Goal: Task Accomplishment & Management: Complete application form

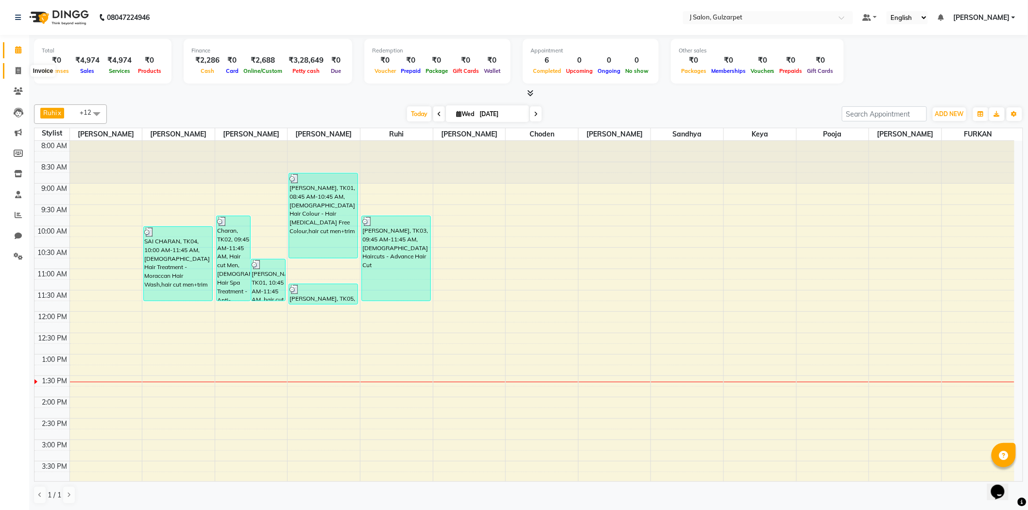
click at [16, 73] on icon at bounding box center [18, 70] width 5 height 7
select select "8558"
select select "service"
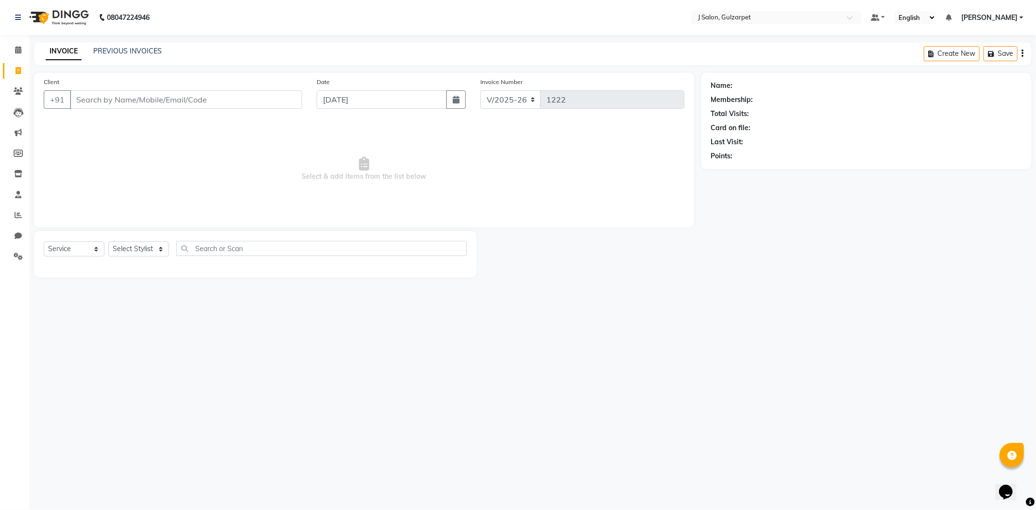
click at [182, 100] on input "Client" at bounding box center [186, 99] width 232 height 18
type input "4"
click at [86, 103] on input "Client" at bounding box center [186, 99] width 232 height 18
paste input "9182636857."
type input "9"
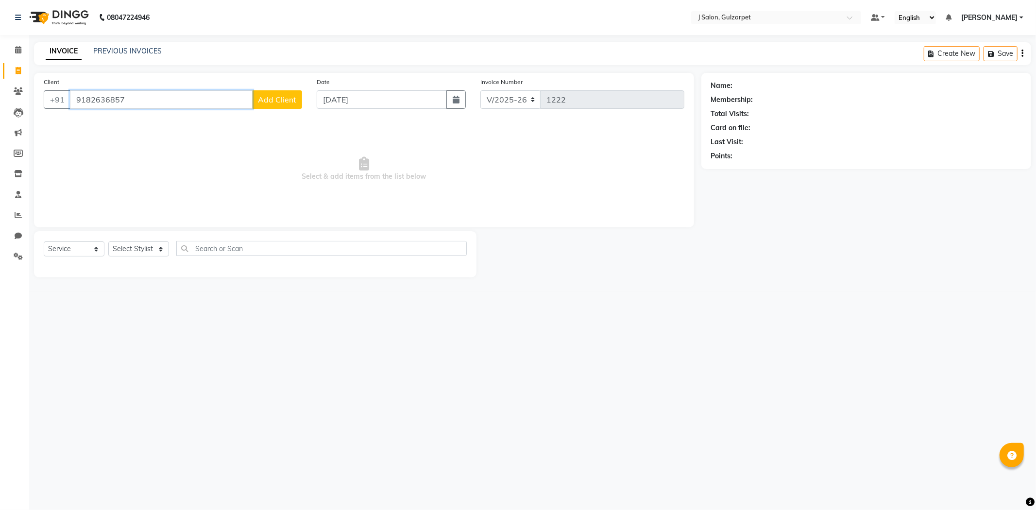
type input "9182636857"
click at [259, 99] on span "Add Client" at bounding box center [277, 100] width 38 height 10
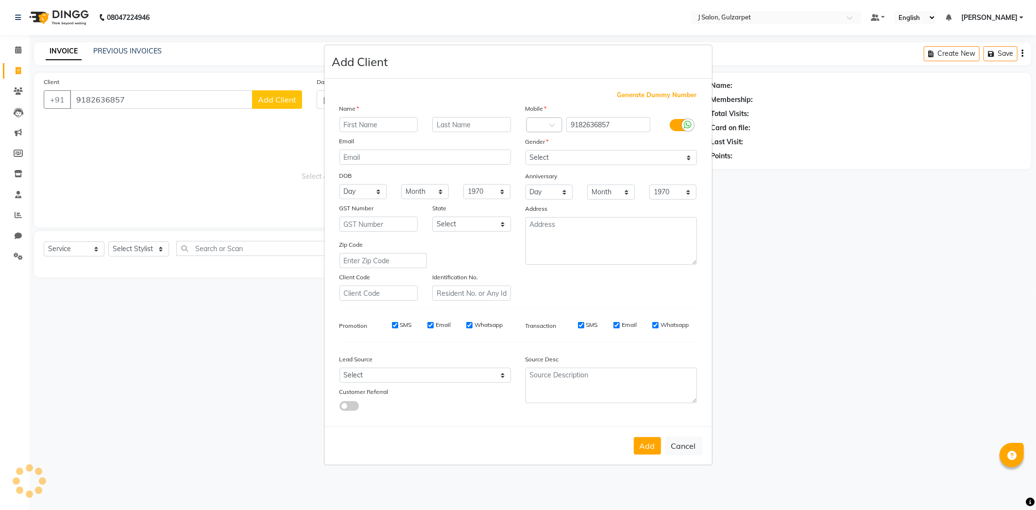
click at [372, 122] on input "text" at bounding box center [379, 124] width 79 height 15
type input "[PERSON_NAME]"
click at [595, 151] on select "Select Male Female Other Prefer Not To Say" at bounding box center [611, 157] width 171 height 15
select select "female"
click at [526, 150] on select "Select Male Female Other Prefer Not To Say" at bounding box center [611, 157] width 171 height 15
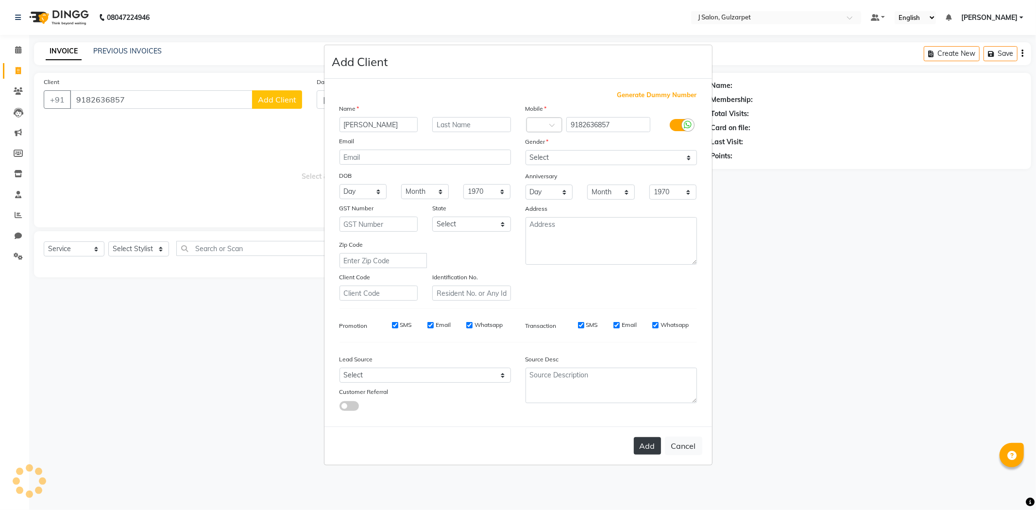
click at [645, 449] on button "Add" at bounding box center [647, 445] width 27 height 17
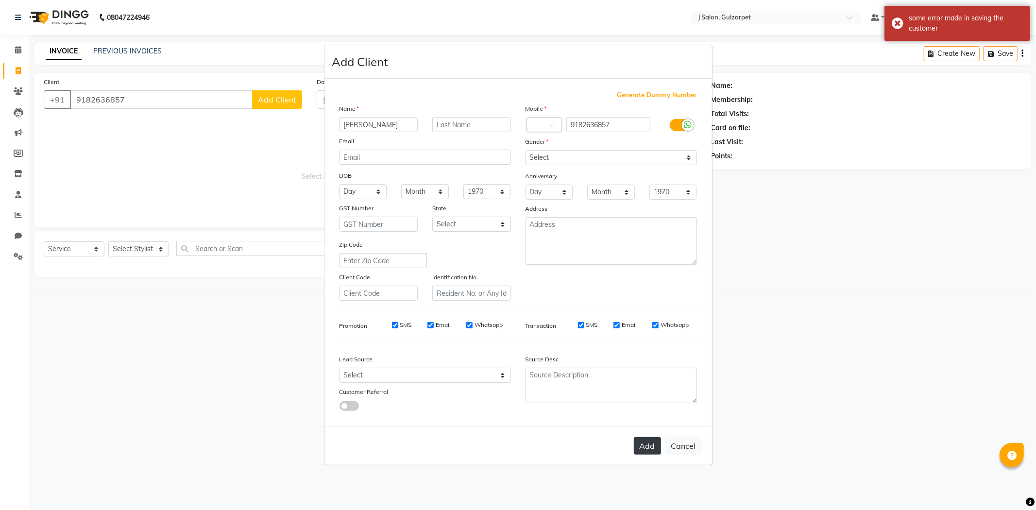
click at [657, 447] on button "Add" at bounding box center [647, 445] width 27 height 17
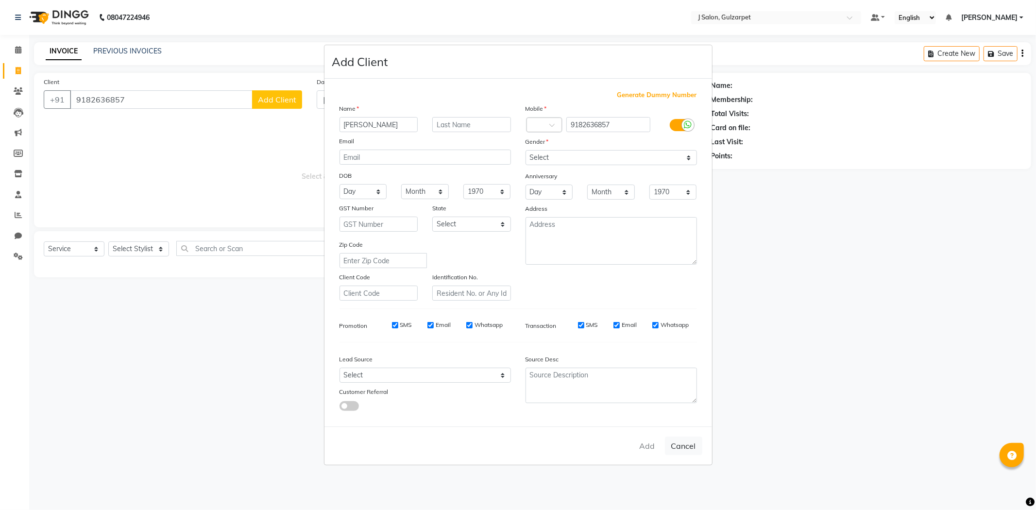
click at [640, 449] on div "Add Cancel" at bounding box center [519, 446] width 388 height 38
click at [653, 447] on div "Add Cancel" at bounding box center [519, 446] width 388 height 38
click at [863, 269] on ngb-modal-window "Add Client Generate Dummy Number Name MOUNIKA Email DOB Day 01 02 03 04 05 06 0…" at bounding box center [518, 255] width 1036 height 510
click at [681, 444] on button "Cancel" at bounding box center [683, 446] width 37 height 18
select select
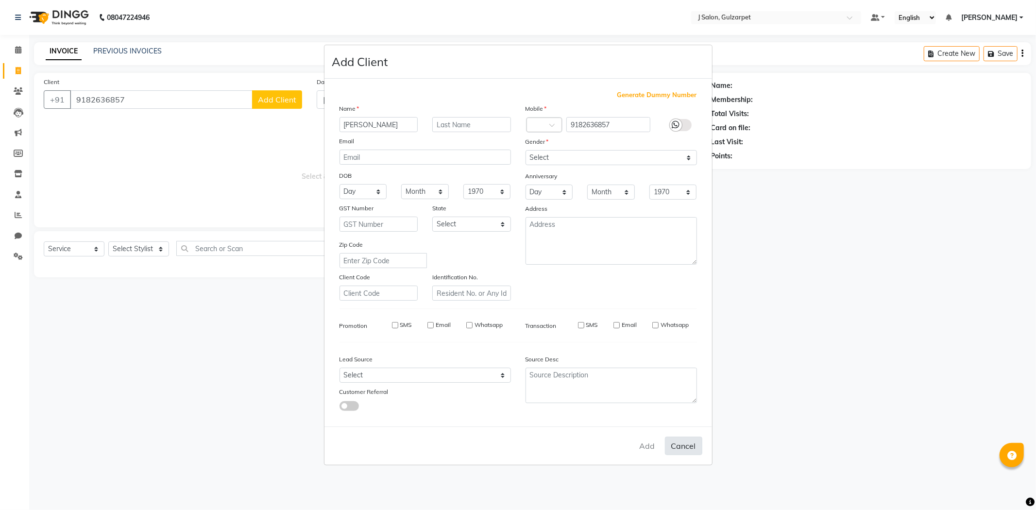
select select
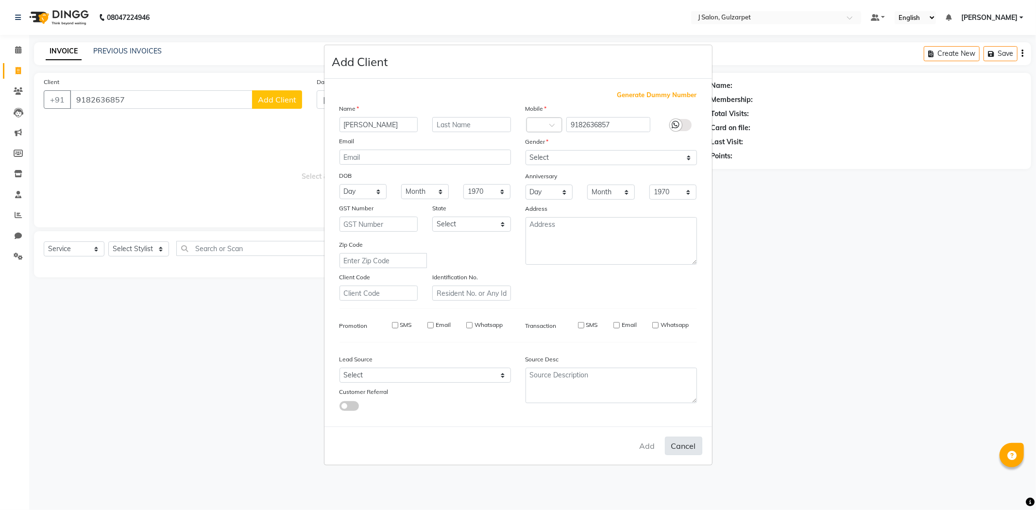
select select
checkbox input "false"
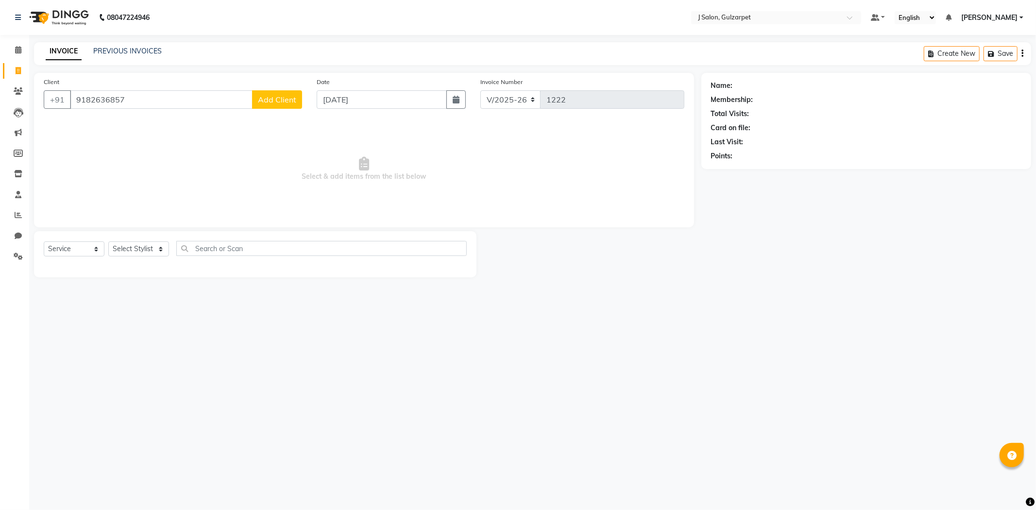
click at [283, 98] on span "Add Client" at bounding box center [277, 100] width 38 height 10
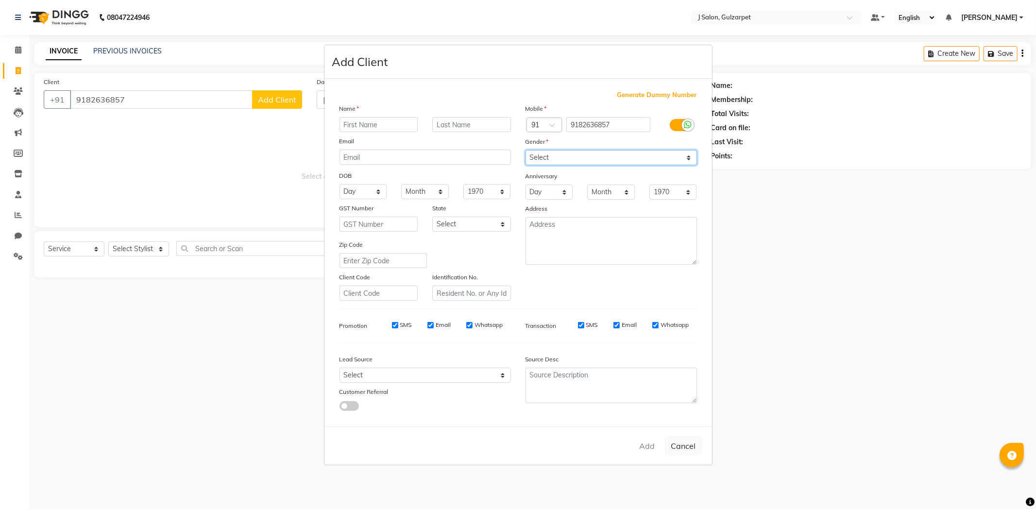
click at [625, 156] on select "Select Male Female Other Prefer Not To Say" at bounding box center [611, 157] width 171 height 15
select select "female"
click at [526, 150] on select "Select Male Female Other Prefer Not To Say" at bounding box center [611, 157] width 171 height 15
click at [789, 268] on ngb-modal-window "Add Client Generate Dummy Number Name Email DOB Day 01 02 03 04 05 06 07 08 09 …" at bounding box center [518, 255] width 1036 height 510
click at [686, 449] on button "Cancel" at bounding box center [683, 446] width 37 height 18
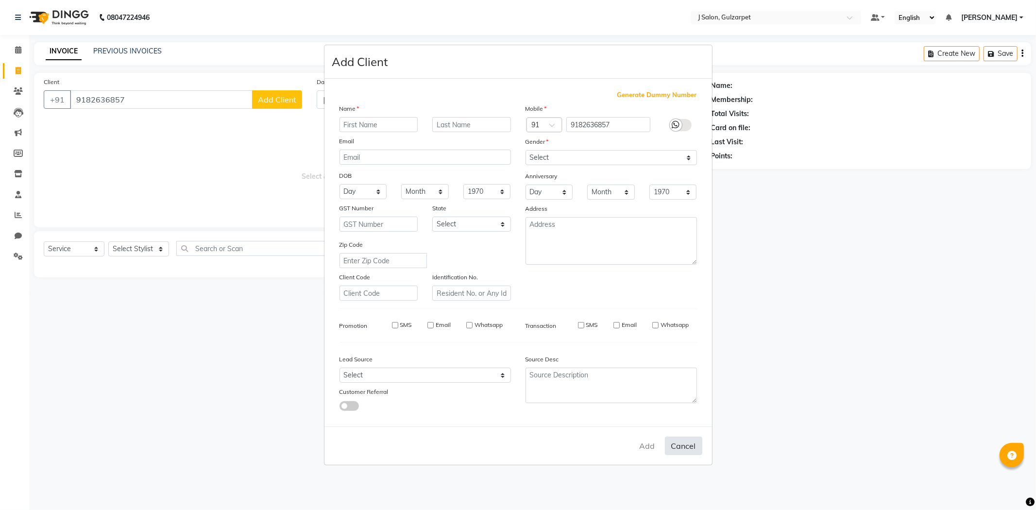
select select
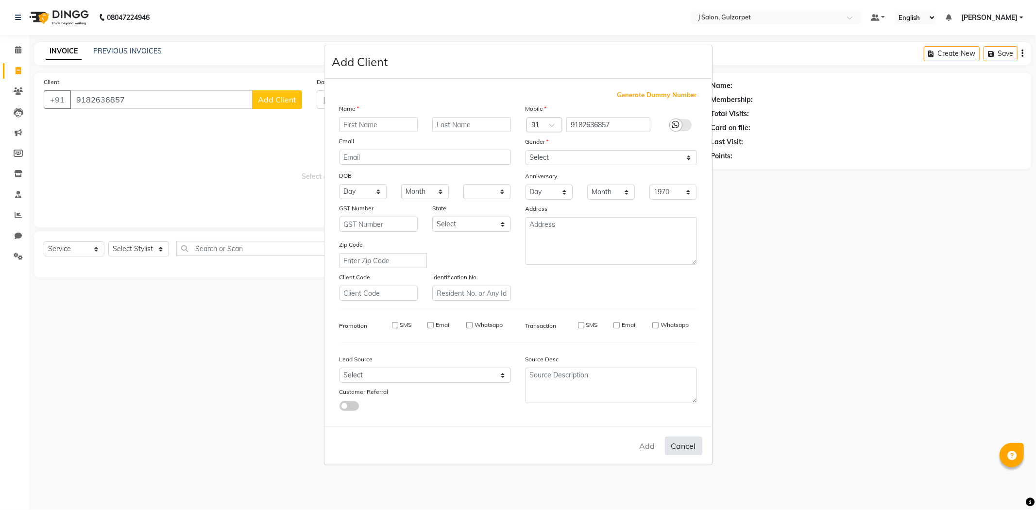
select select
checkbox input "false"
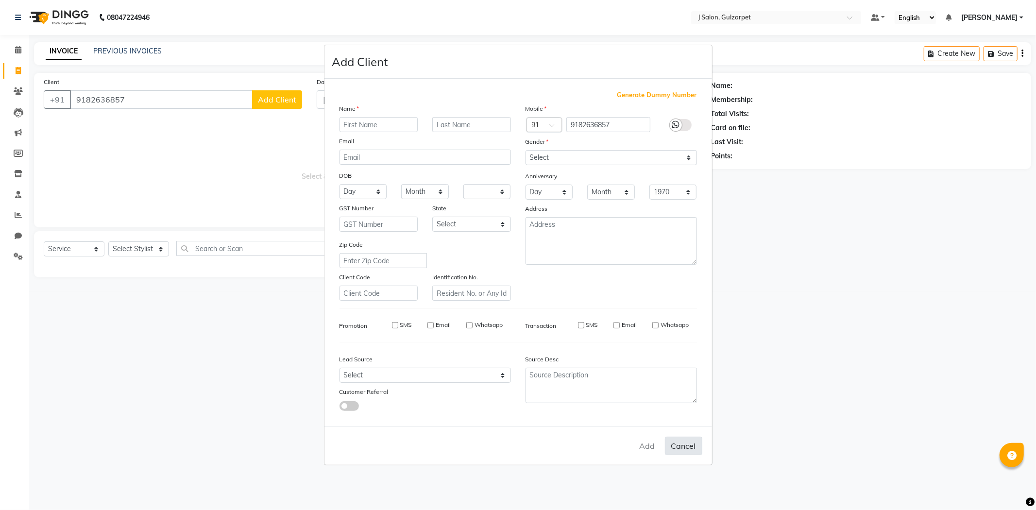
checkbox input "false"
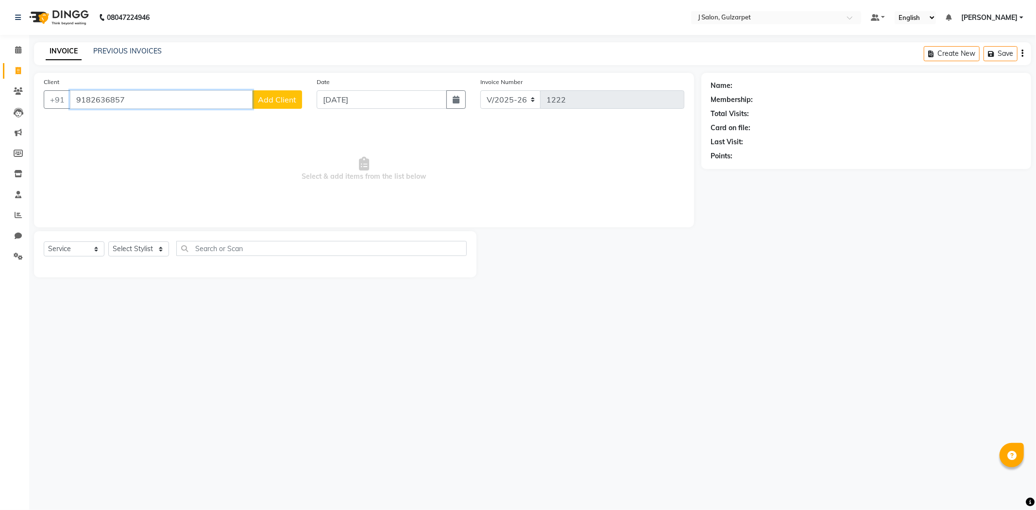
click at [199, 99] on input "9182636857" at bounding box center [161, 99] width 183 height 18
click at [277, 95] on span "Add Client" at bounding box center [277, 100] width 38 height 10
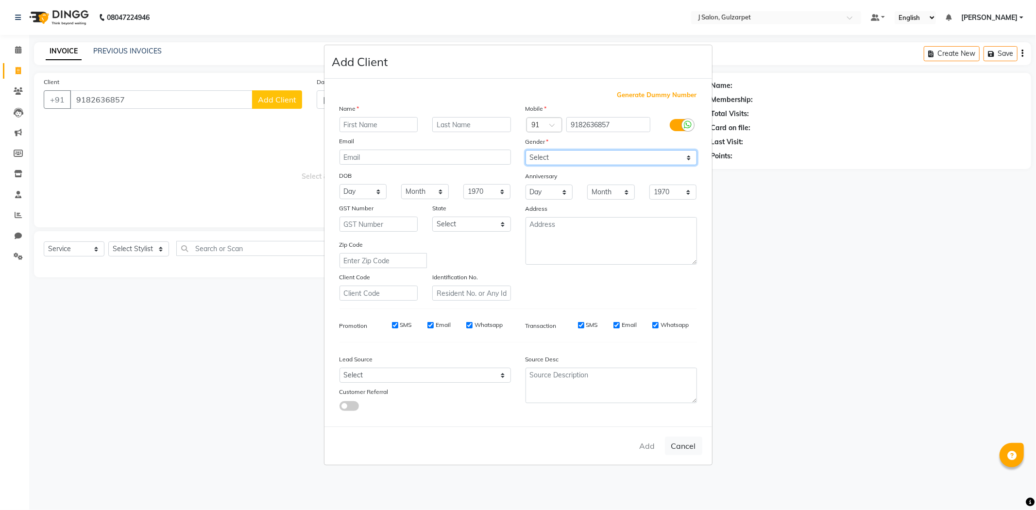
click at [560, 164] on select "Select Male Female Other Prefer Not To Say" at bounding box center [611, 157] width 171 height 15
select select "female"
click at [526, 150] on select "Select Male Female Other Prefer Not To Say" at bounding box center [611, 157] width 171 height 15
click at [155, 310] on ngb-modal-window "Add Client Generate Dummy Number Name Email DOB Day 01 02 03 04 05 06 07 08 09 …" at bounding box center [518, 255] width 1036 height 510
click at [690, 450] on button "Cancel" at bounding box center [683, 446] width 37 height 18
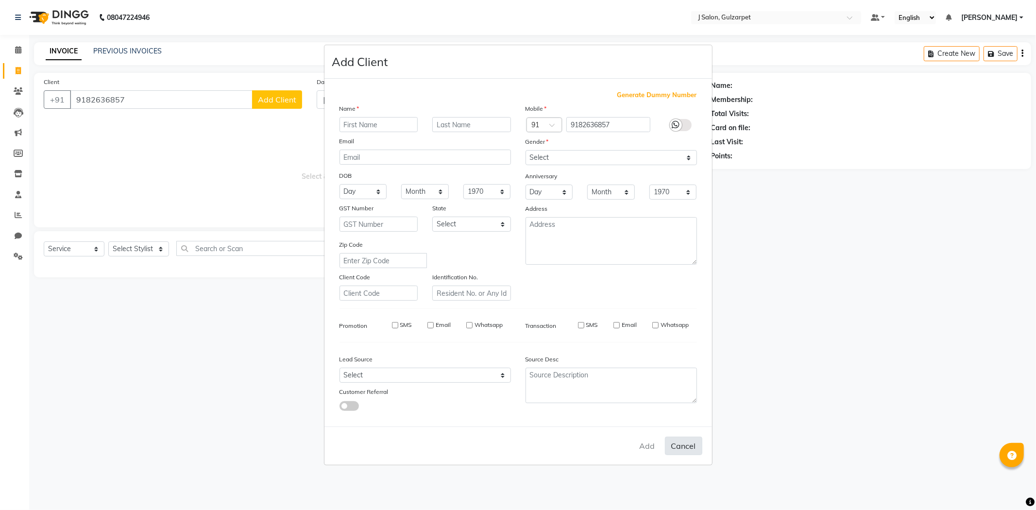
select select
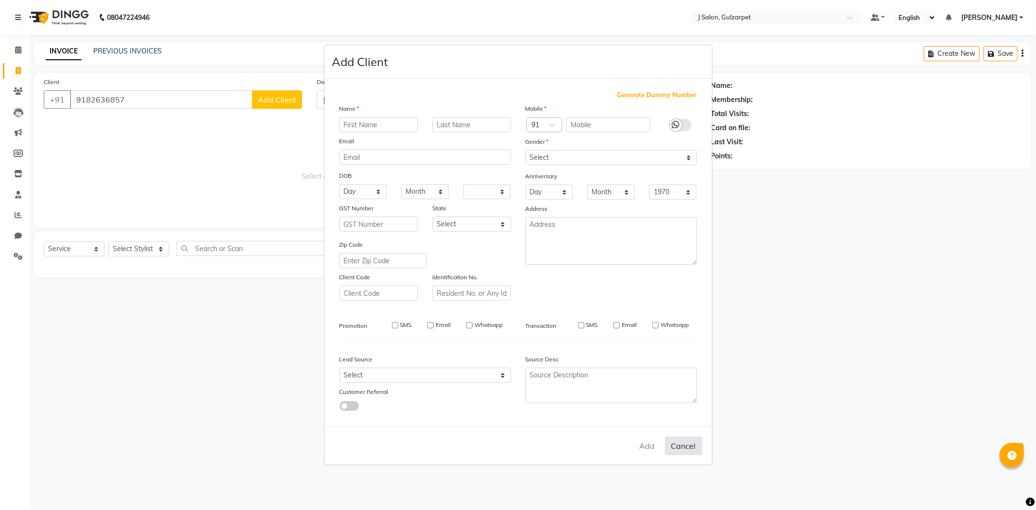
select select
checkbox input "false"
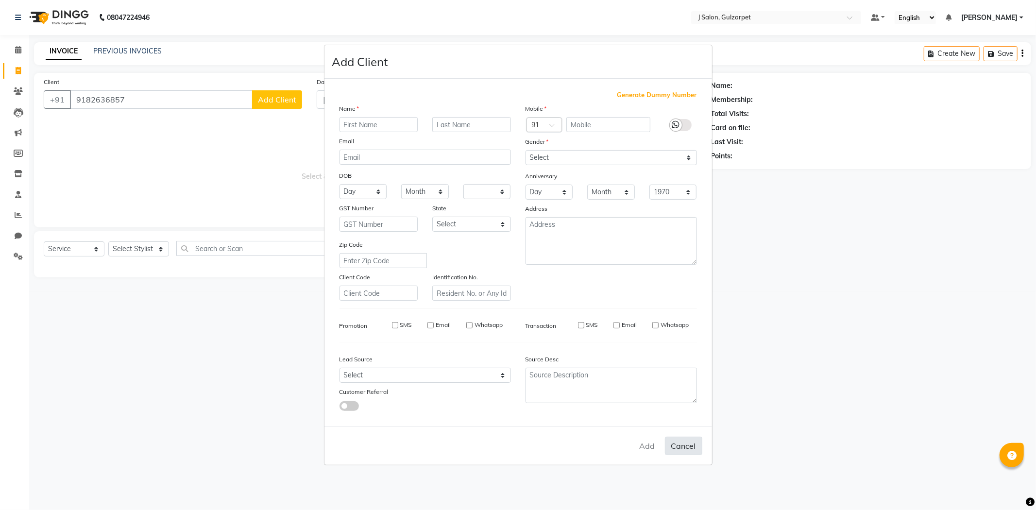
checkbox input "false"
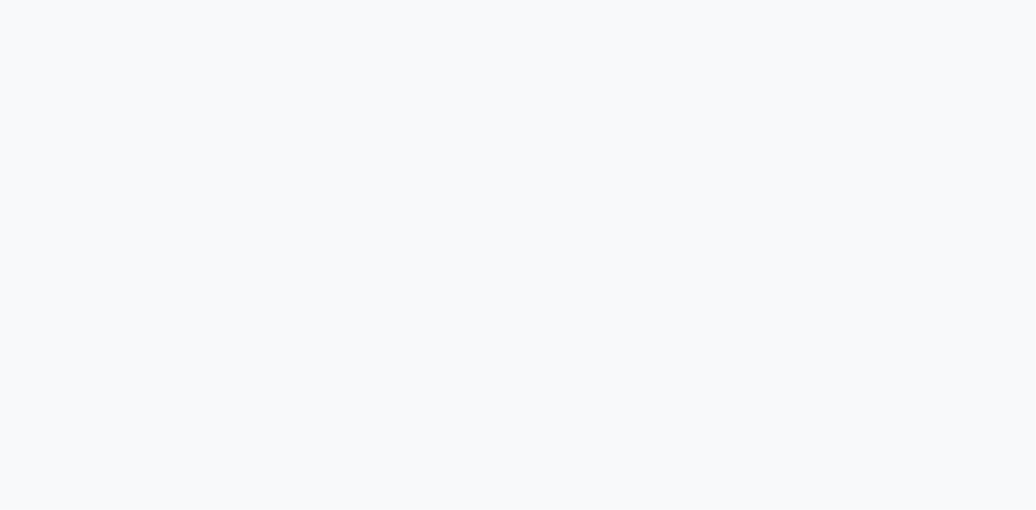
select select "8558"
select select "service"
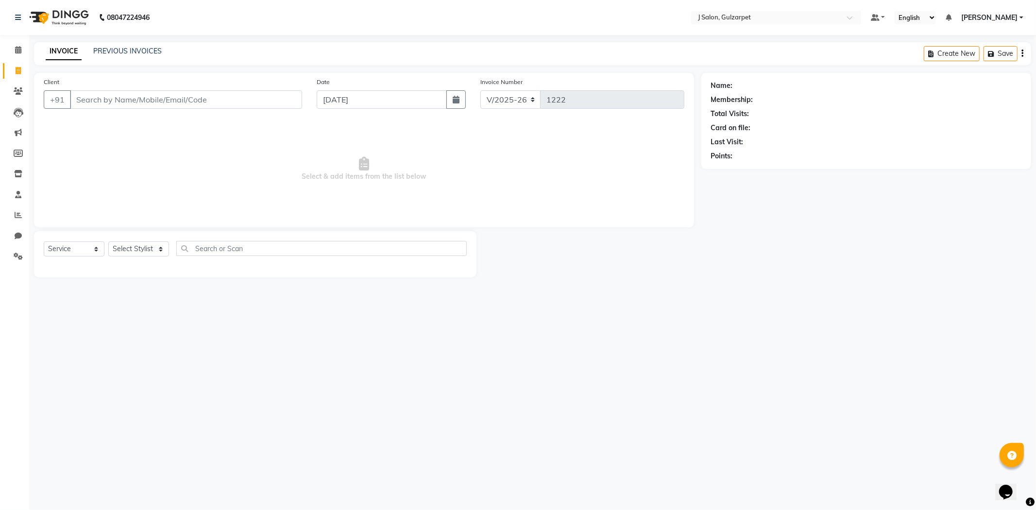
click at [160, 101] on input "Client" at bounding box center [186, 99] width 232 height 18
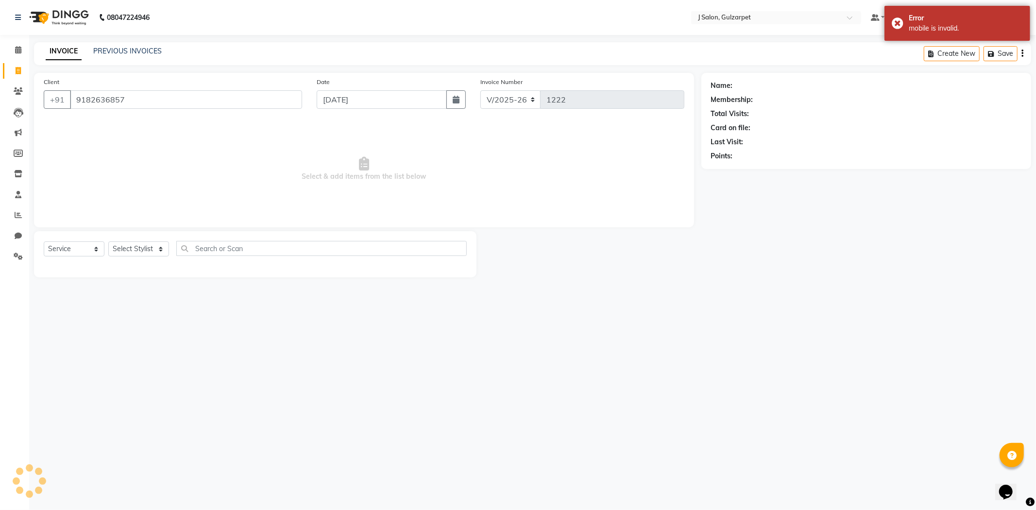
type input "9182636857"
click at [138, 243] on select "Select Stylist Admin [PERSON_NAME] [PERSON_NAME] [PERSON_NAME] [PERSON_NAME] [P…" at bounding box center [138, 248] width 61 height 15
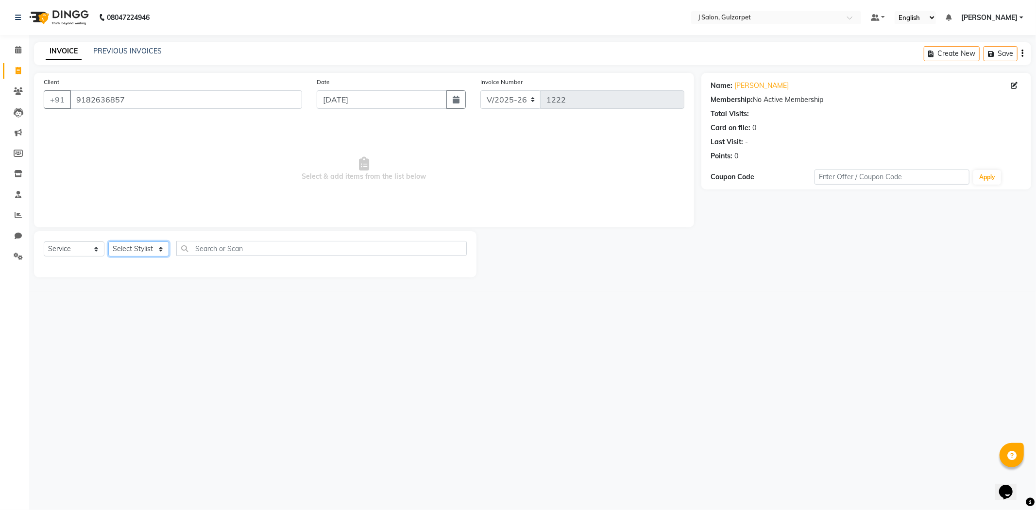
select select "84905"
click at [108, 242] on select "Select Stylist Admin [PERSON_NAME] [PERSON_NAME] [PERSON_NAME] [PERSON_NAME] [P…" at bounding box center [138, 248] width 61 height 15
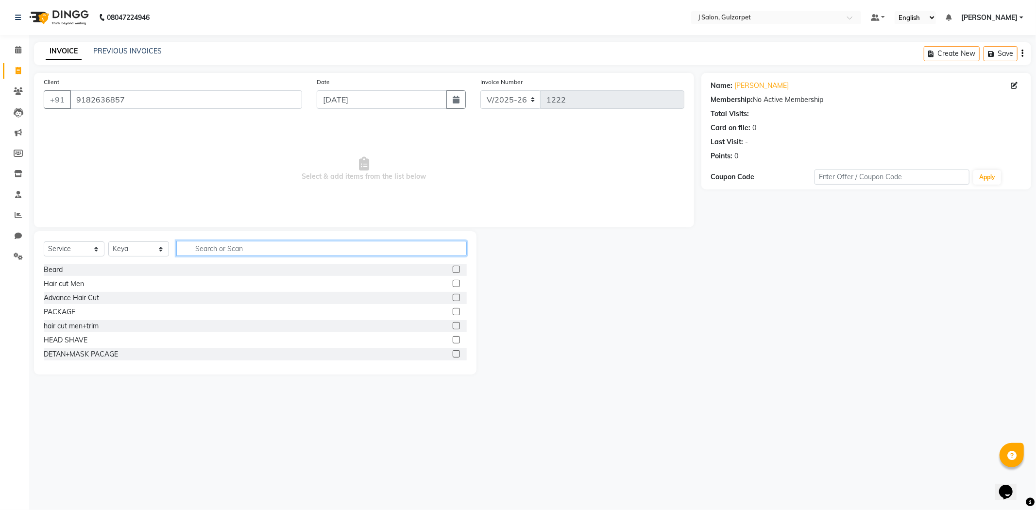
click at [232, 251] on input "text" at bounding box center [321, 248] width 291 height 15
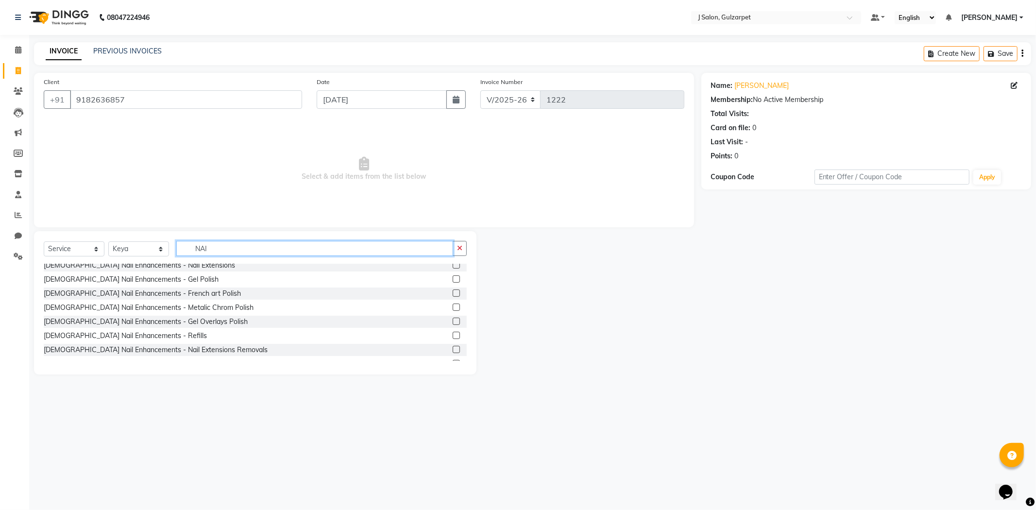
scroll to position [108, 0]
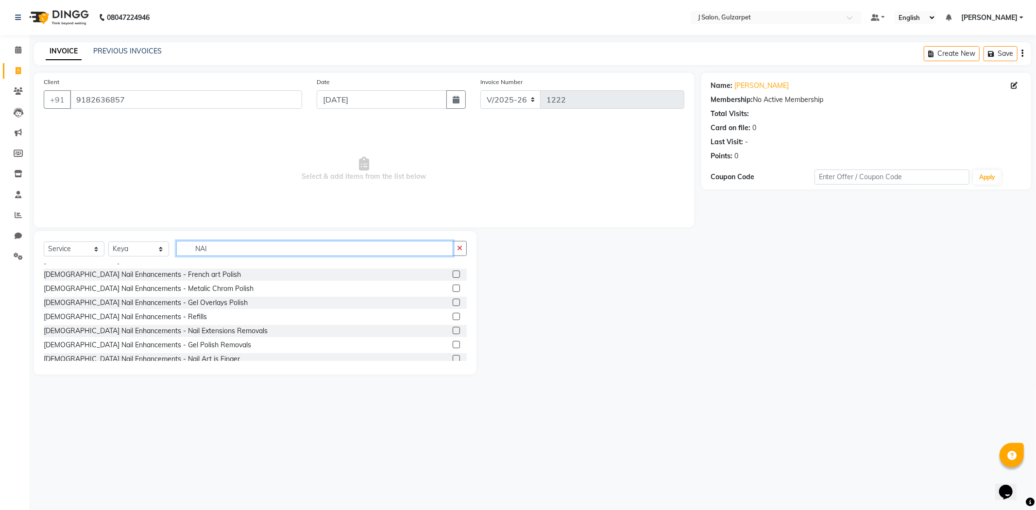
type input "NAI"
click at [453, 329] on label at bounding box center [456, 330] width 7 height 7
click at [453, 329] on input "checkbox" at bounding box center [456, 331] width 6 height 6
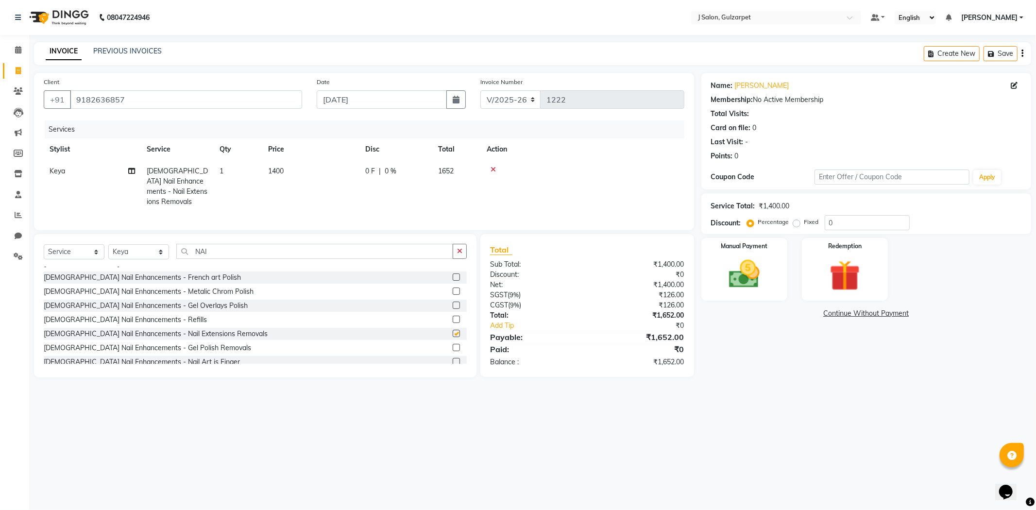
checkbox input "false"
click at [454, 253] on button "button" at bounding box center [460, 251] width 14 height 15
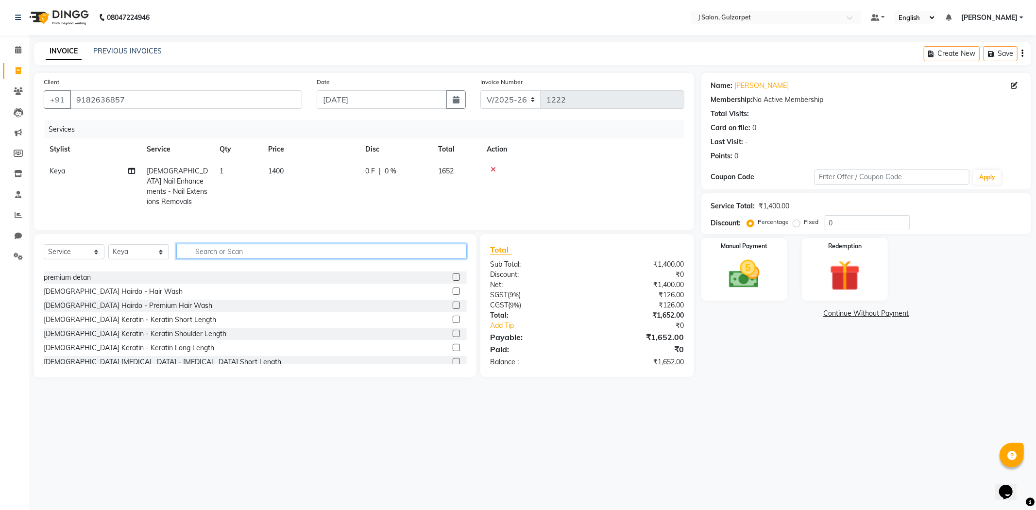
click at [200, 246] on input "text" at bounding box center [321, 251] width 291 height 15
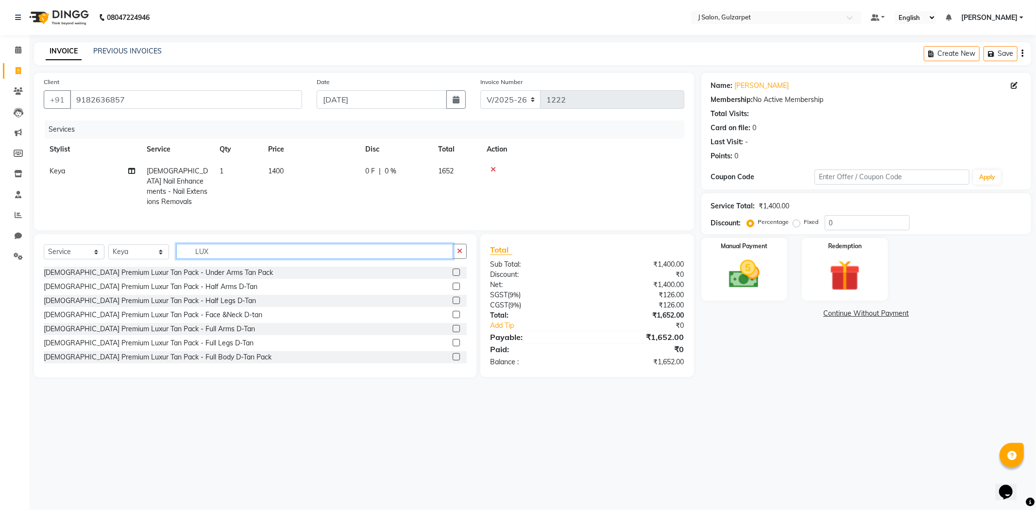
scroll to position [170, 0]
type input "LUX"
click at [453, 352] on label at bounding box center [456, 355] width 7 height 7
click at [453, 353] on input "checkbox" at bounding box center [456, 356] width 6 height 6
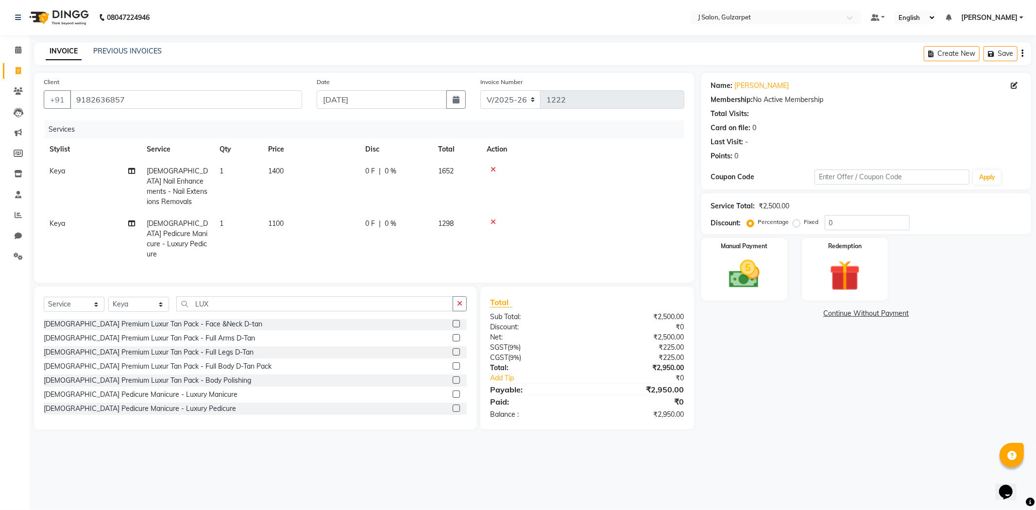
click at [453, 405] on label at bounding box center [456, 408] width 7 height 7
click at [453, 406] on input "checkbox" at bounding box center [456, 409] width 6 height 6
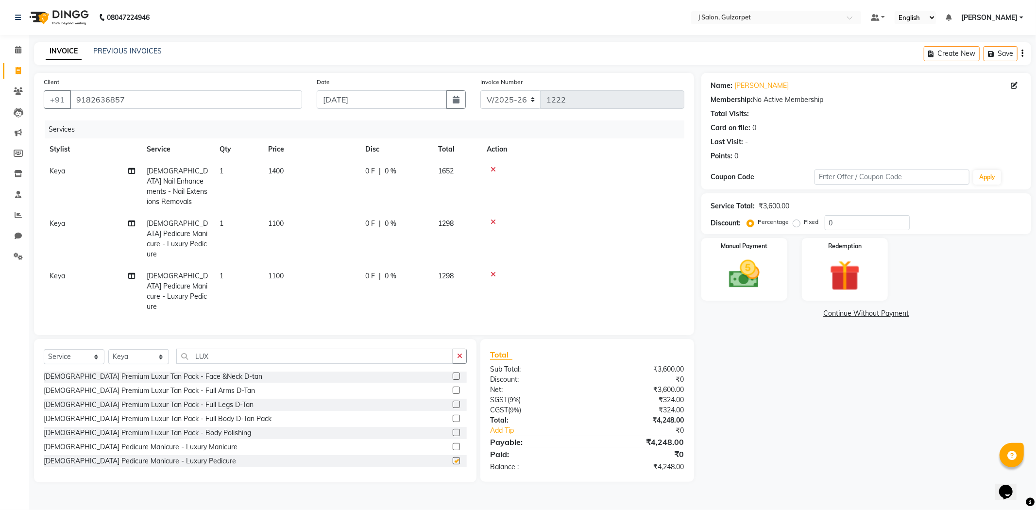
checkbox input "false"
click at [66, 213] on td "Keya" at bounding box center [92, 239] width 97 height 52
select select "84905"
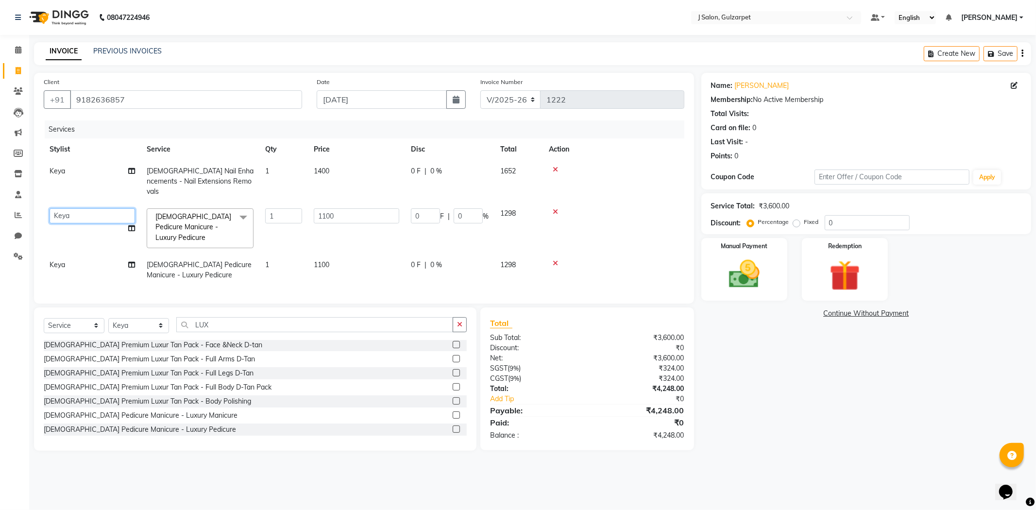
click at [68, 209] on select "Admin [PERSON_NAME] [PERSON_NAME] [PERSON_NAME] [PERSON_NAME] [PERSON_NAME] [PE…" at bounding box center [92, 215] width 85 height 15
select select "84902"
click at [79, 254] on td "Keya" at bounding box center [92, 270] width 97 height 32
select select "84905"
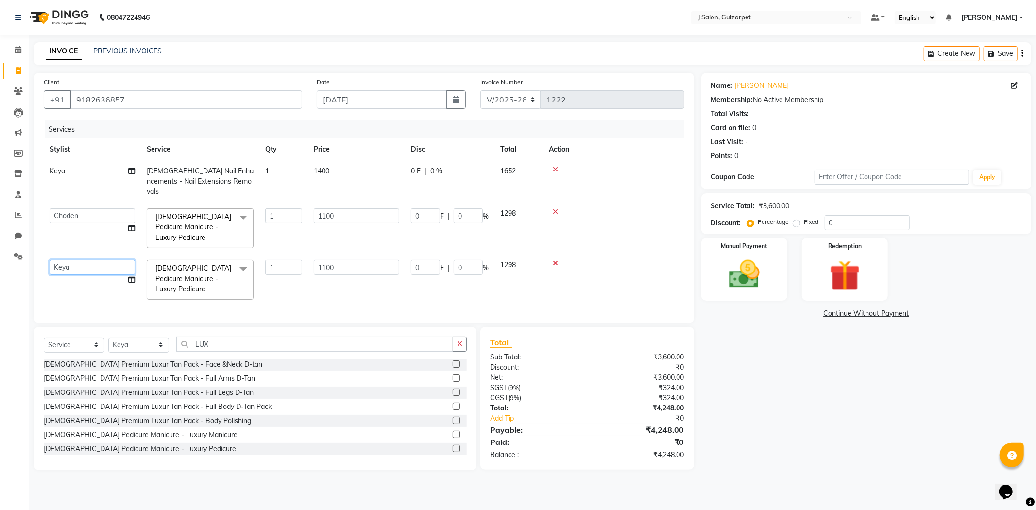
click at [79, 260] on select "Admin [PERSON_NAME] [PERSON_NAME] [PERSON_NAME] [PERSON_NAME] [PERSON_NAME] [PE…" at bounding box center [92, 267] width 85 height 15
select select "84904"
click at [838, 222] on input "0" at bounding box center [867, 222] width 85 height 15
click at [78, 344] on select "Select Service Product Membership Package Voucher Prepaid Gift Card" at bounding box center [74, 345] width 61 height 15
click at [44, 338] on select "Select Service Product Membership Package Voucher Prepaid Gift Card" at bounding box center [74, 345] width 61 height 15
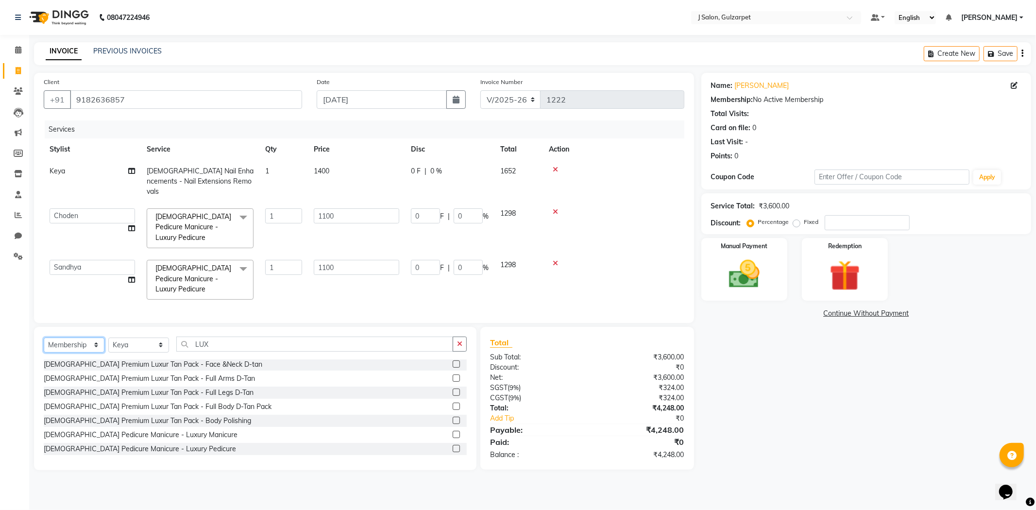
scroll to position [0, 0]
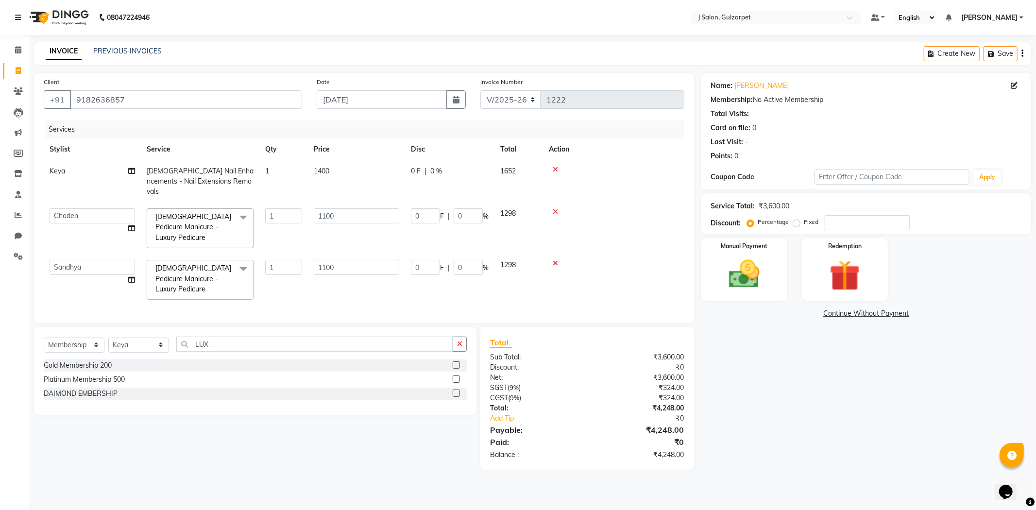
click at [457, 378] on label at bounding box center [456, 379] width 7 height 7
click at [457, 378] on input "checkbox" at bounding box center [456, 379] width 6 height 6
select select "select"
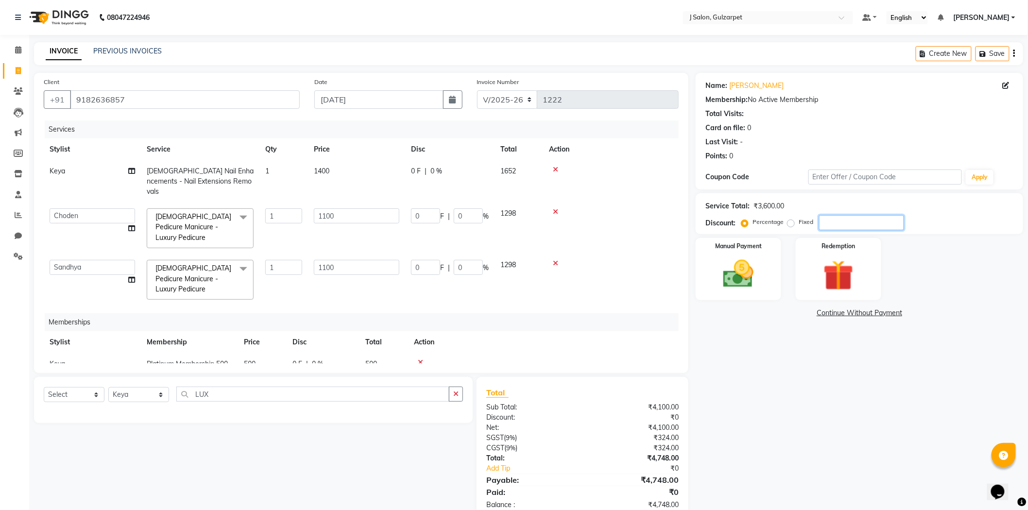
click at [837, 224] on input "number" at bounding box center [861, 222] width 85 height 15
type input "1"
type input "11"
type input "1"
type input "11"
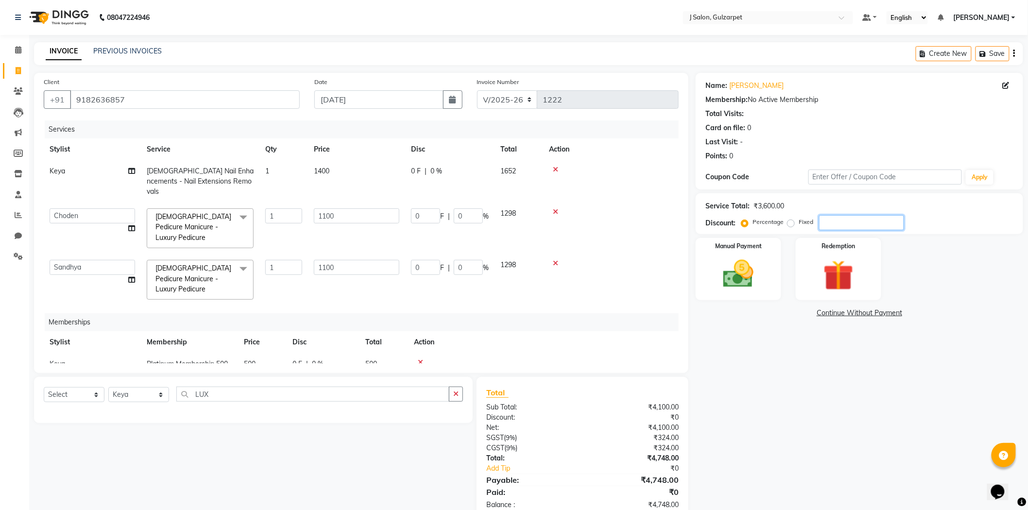
type input "1"
type input "15"
type input "165"
type input "15"
type input "165"
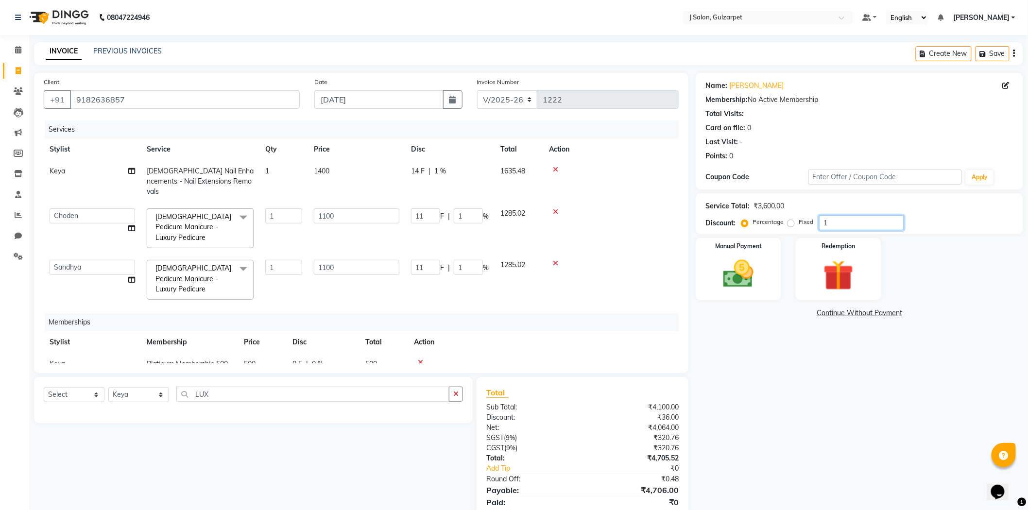
type input "15"
type input "15.2"
type input "167.2"
type input "15.2"
type input "167.2"
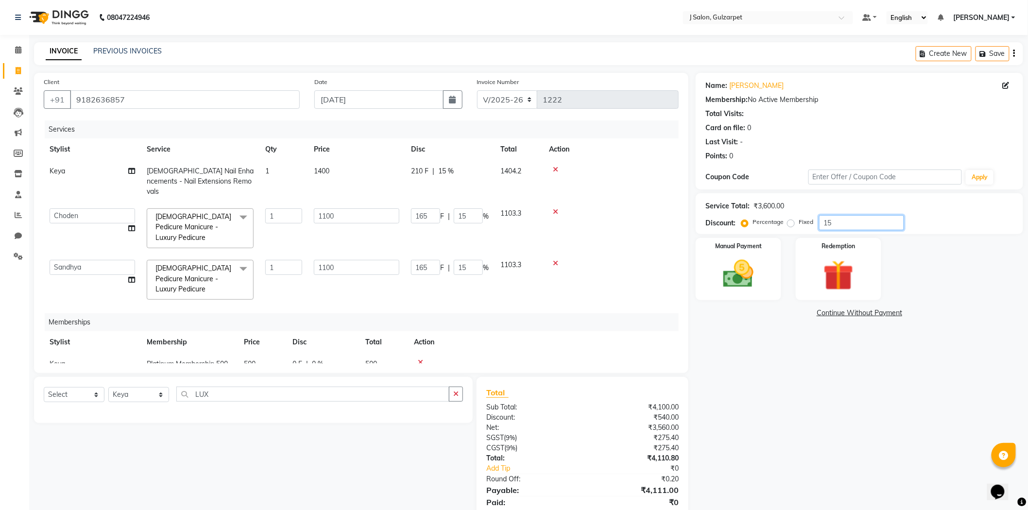
type input "15.2"
type input "15.25"
type input "167.75"
type input "15.25"
type input "167.75"
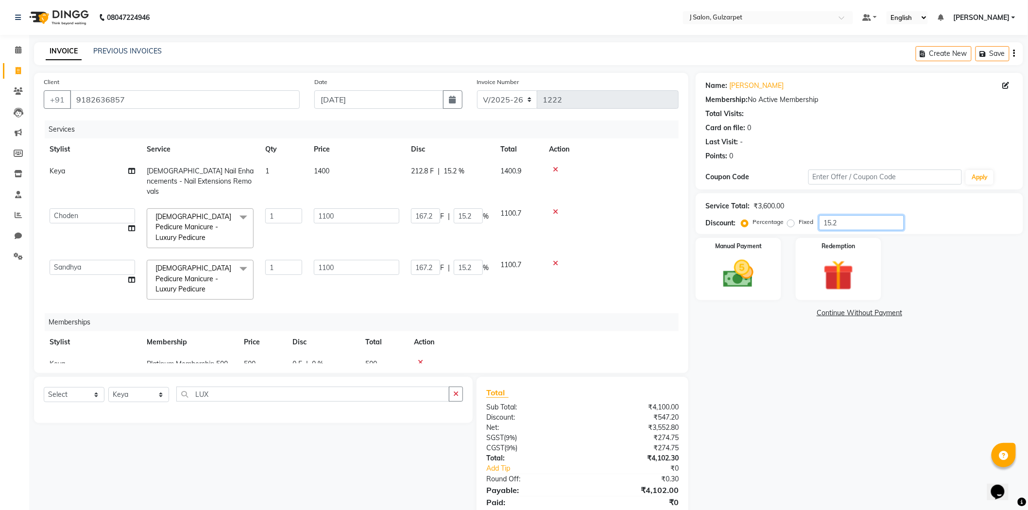
type input "15.25"
type input "15.2"
type input "167.2"
type input "15.2"
type input "167.2"
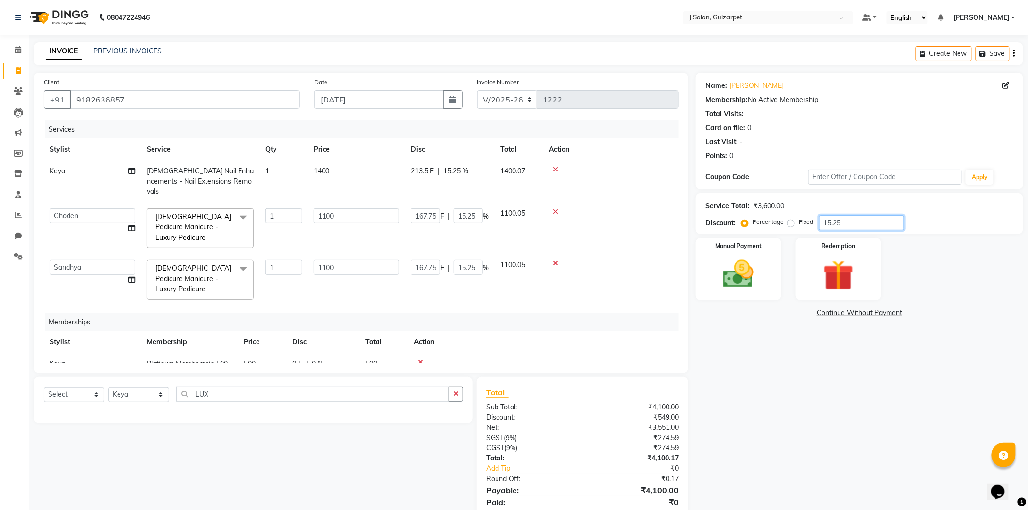
type input "15.2"
type input "15"
type input "165"
type input "15"
type input "165"
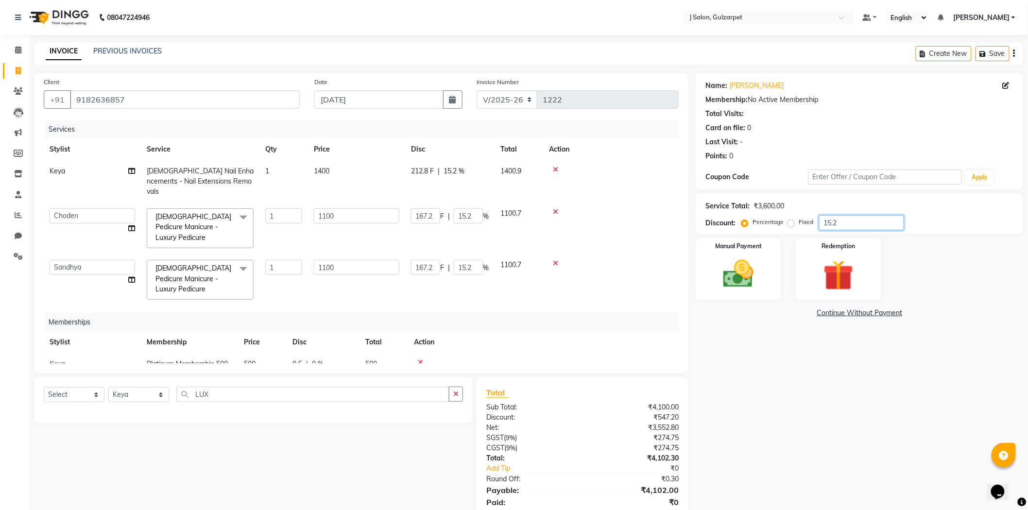
type input "15"
type input "15.01"
type input "165.11"
type input "15.01"
type input "165.11"
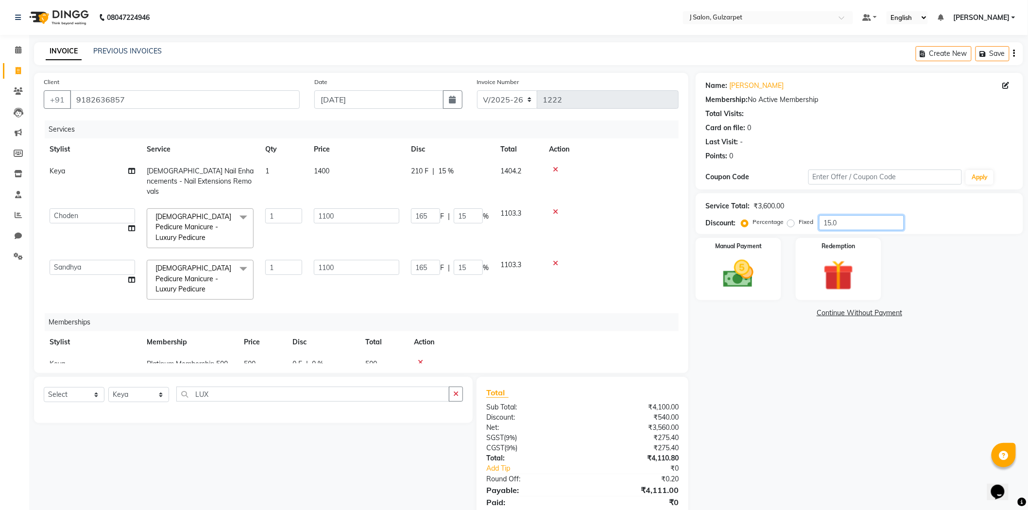
type input "15.01"
click at [727, 262] on img at bounding box center [738, 274] width 51 height 36
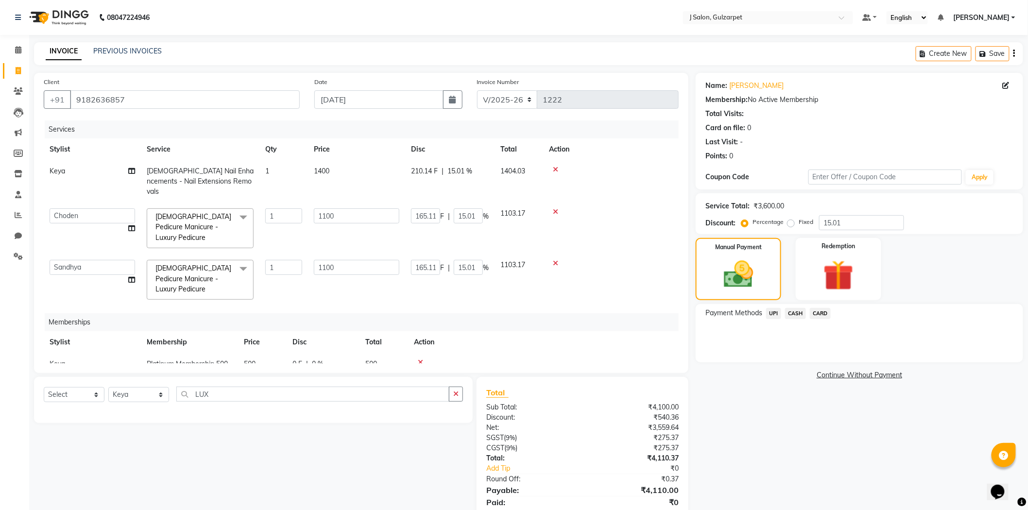
click at [770, 311] on span "UPI" at bounding box center [773, 313] width 15 height 11
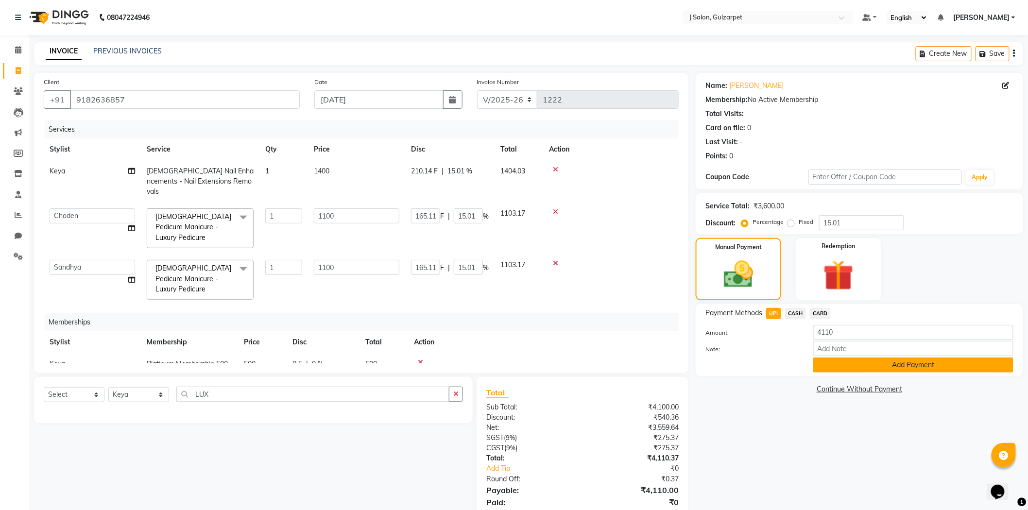
click at [897, 367] on button "Add Payment" at bounding box center [913, 365] width 200 height 15
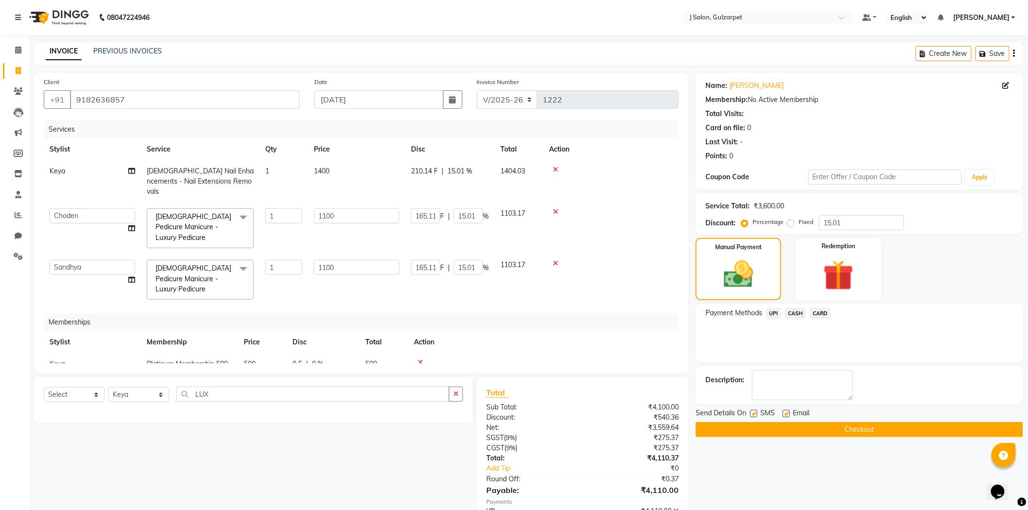
click at [827, 433] on button "Checkout" at bounding box center [859, 429] width 327 height 15
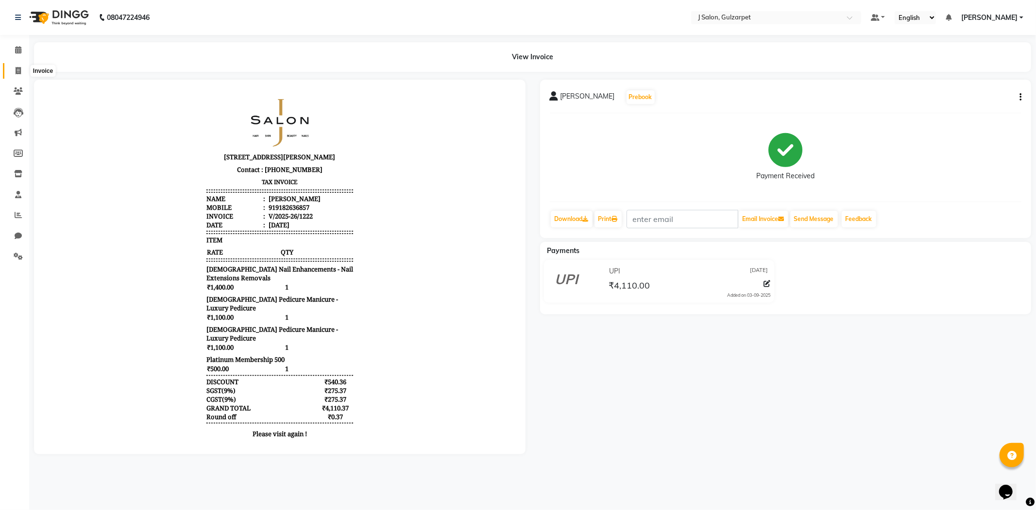
click at [18, 71] on icon at bounding box center [18, 70] width 5 height 7
select select "service"
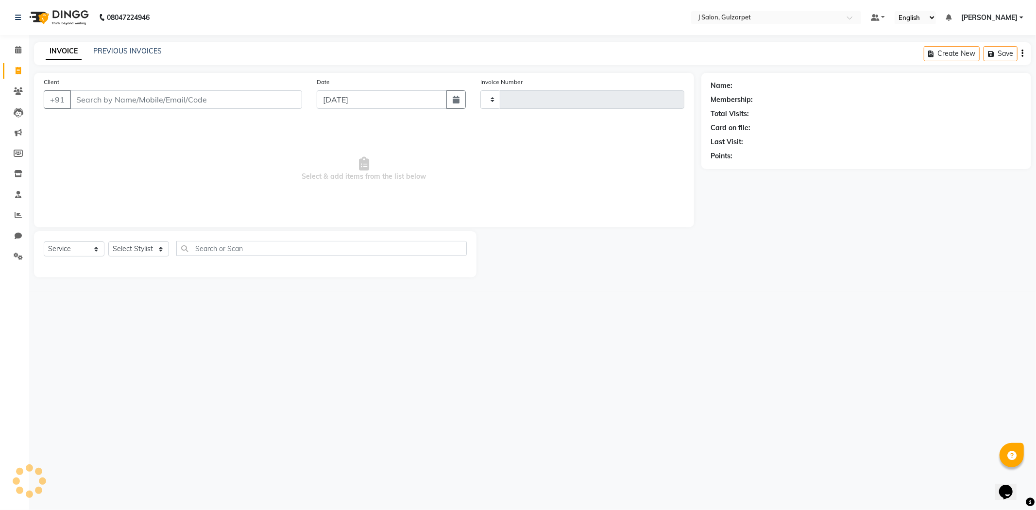
type input "1223"
select select "8558"
